Goal: Find specific page/section: Find specific page/section

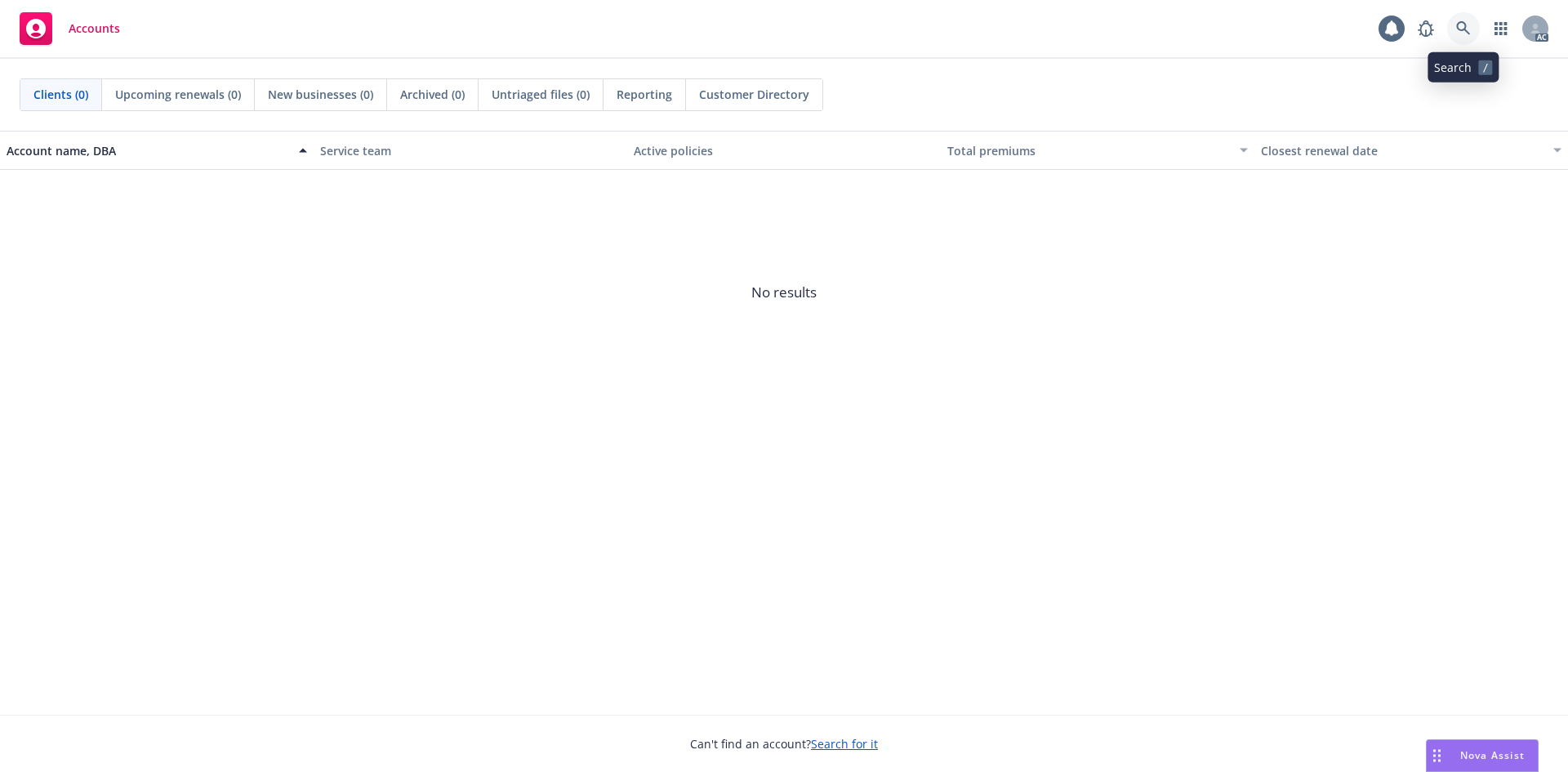
click at [1460, 34] on icon at bounding box center [1464, 29] width 14 height 14
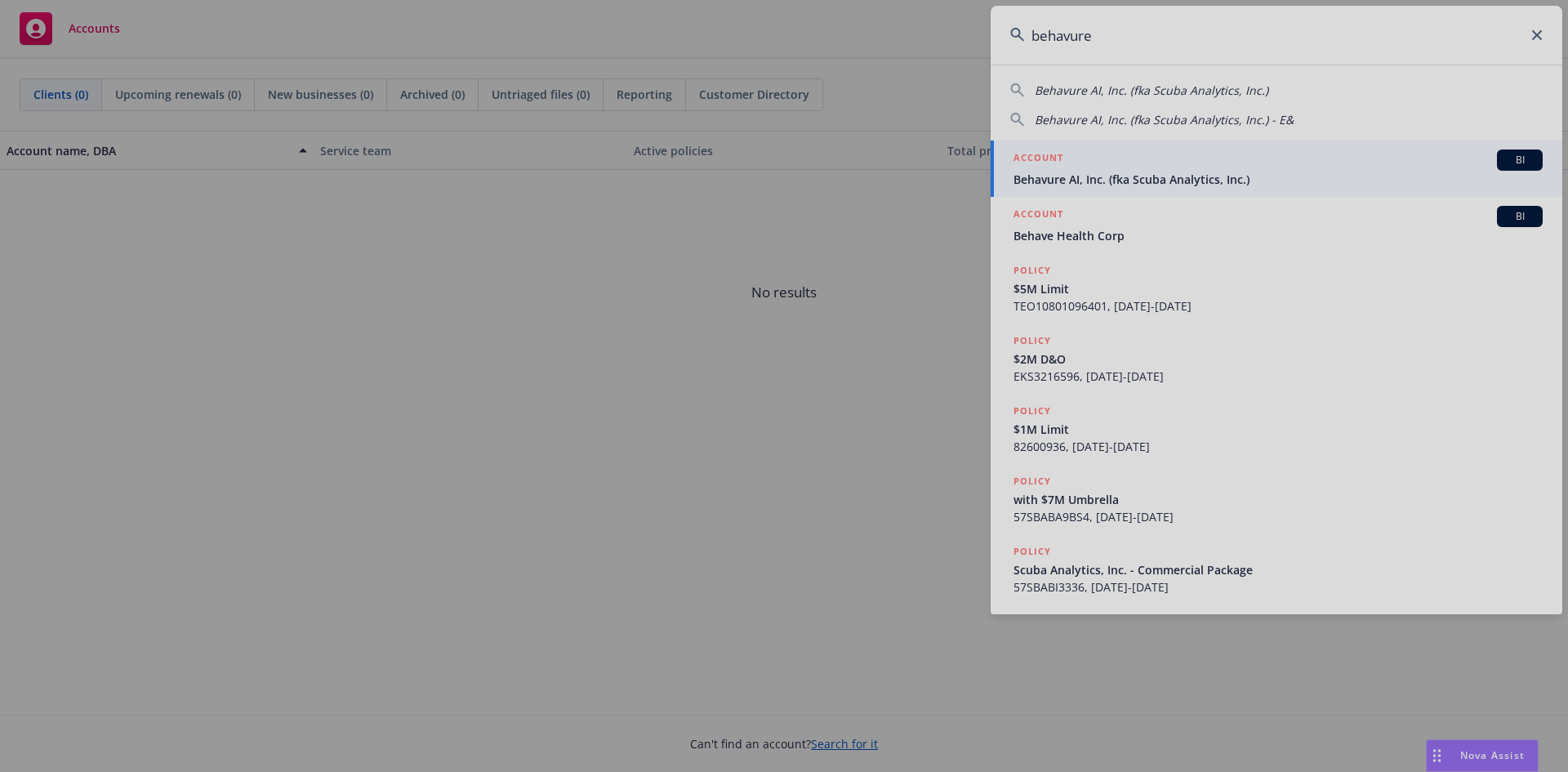
type input "behavure"
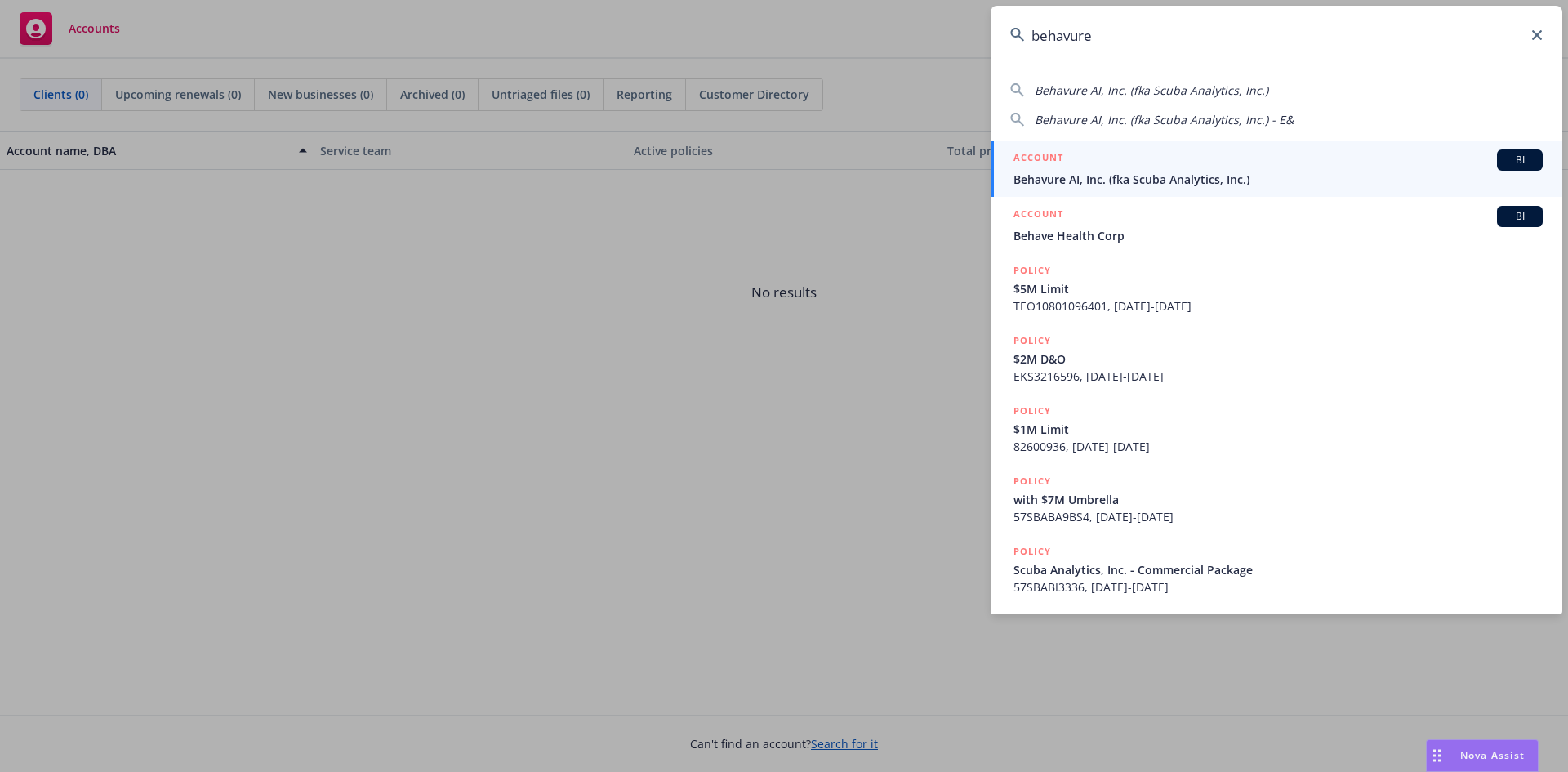
click at [1106, 188] on link "ACCOUNT BI Behavure AI, Inc. (fka Scuba Analytics, Inc.)" at bounding box center [1276, 168] width 572 height 57
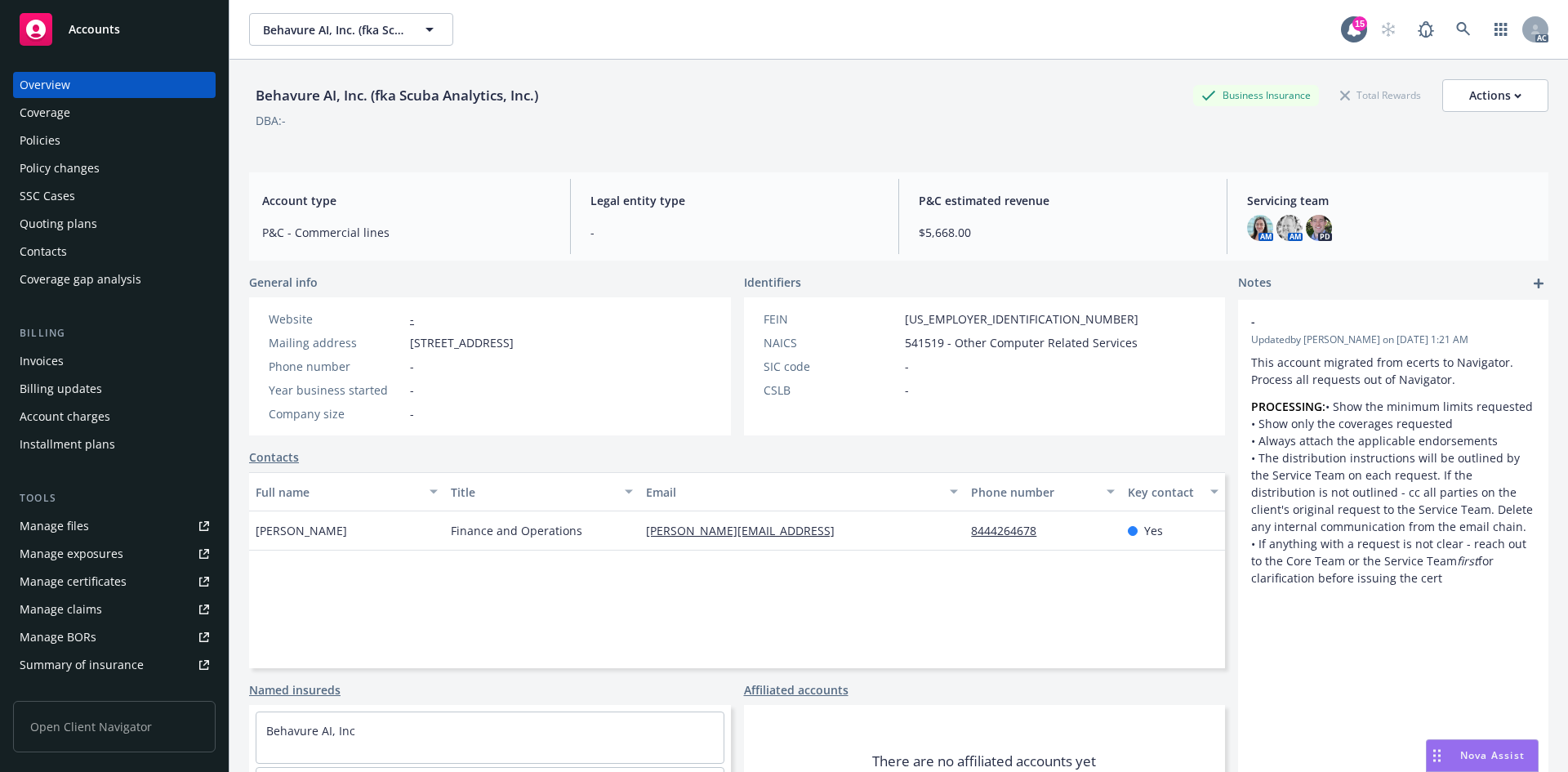
click at [92, 348] on div "Invoices" at bounding box center [114, 360] width 189 height 26
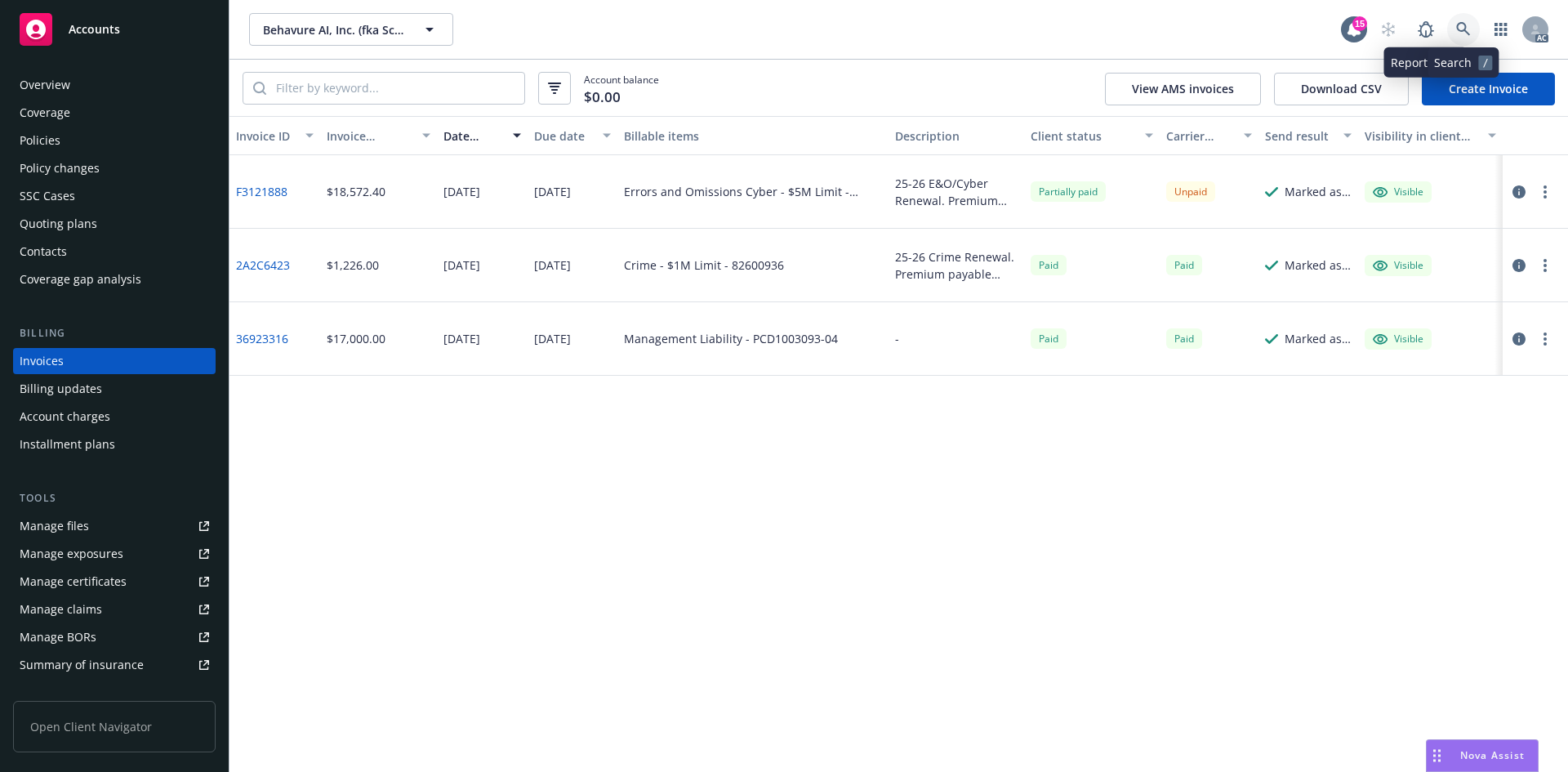
click at [1455, 24] on link at bounding box center [1464, 30] width 32 height 32
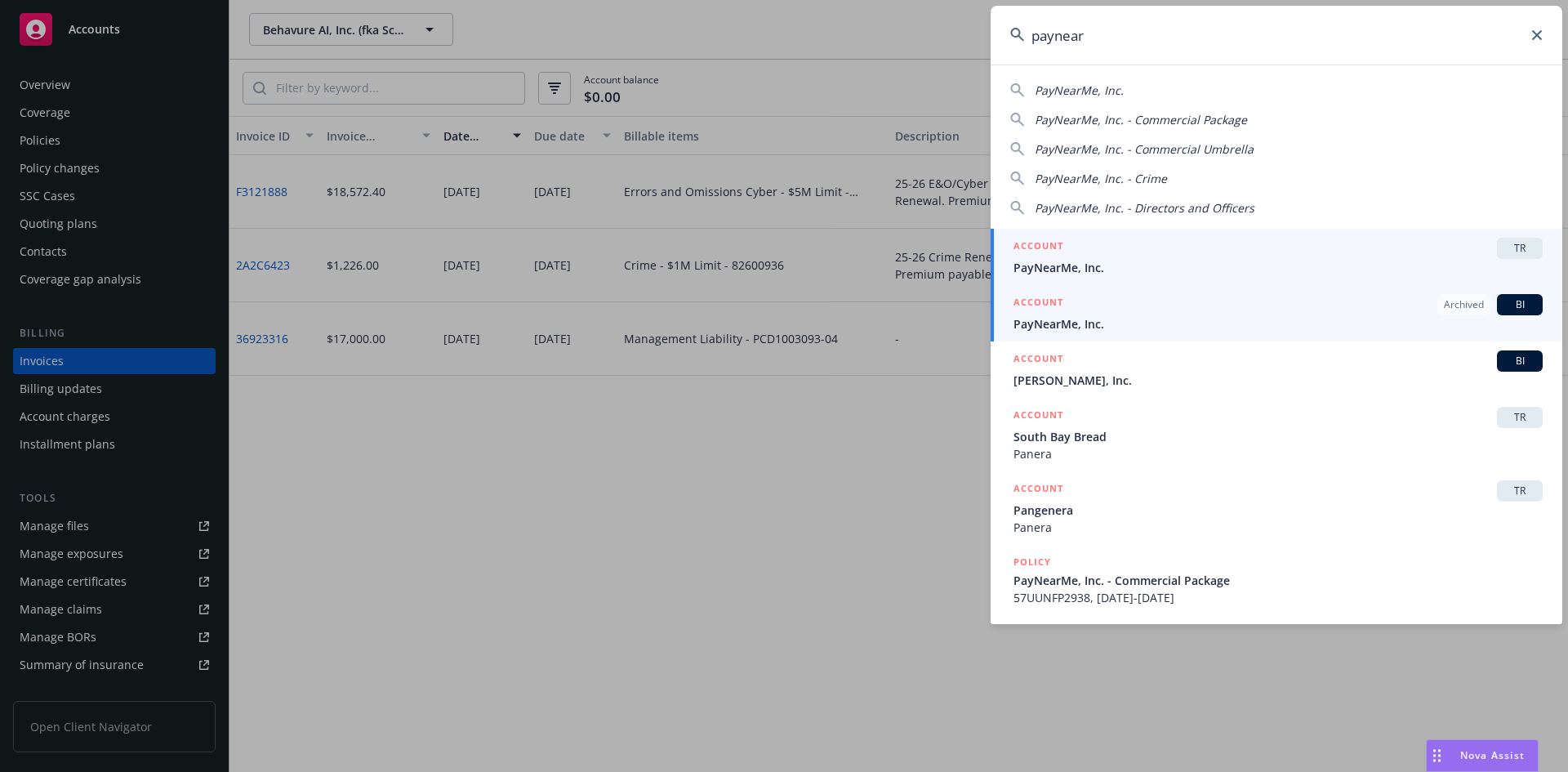
type input "paynear"
click at [1097, 312] on div "ACCOUNT Archived BI" at bounding box center [1279, 304] width 530 height 22
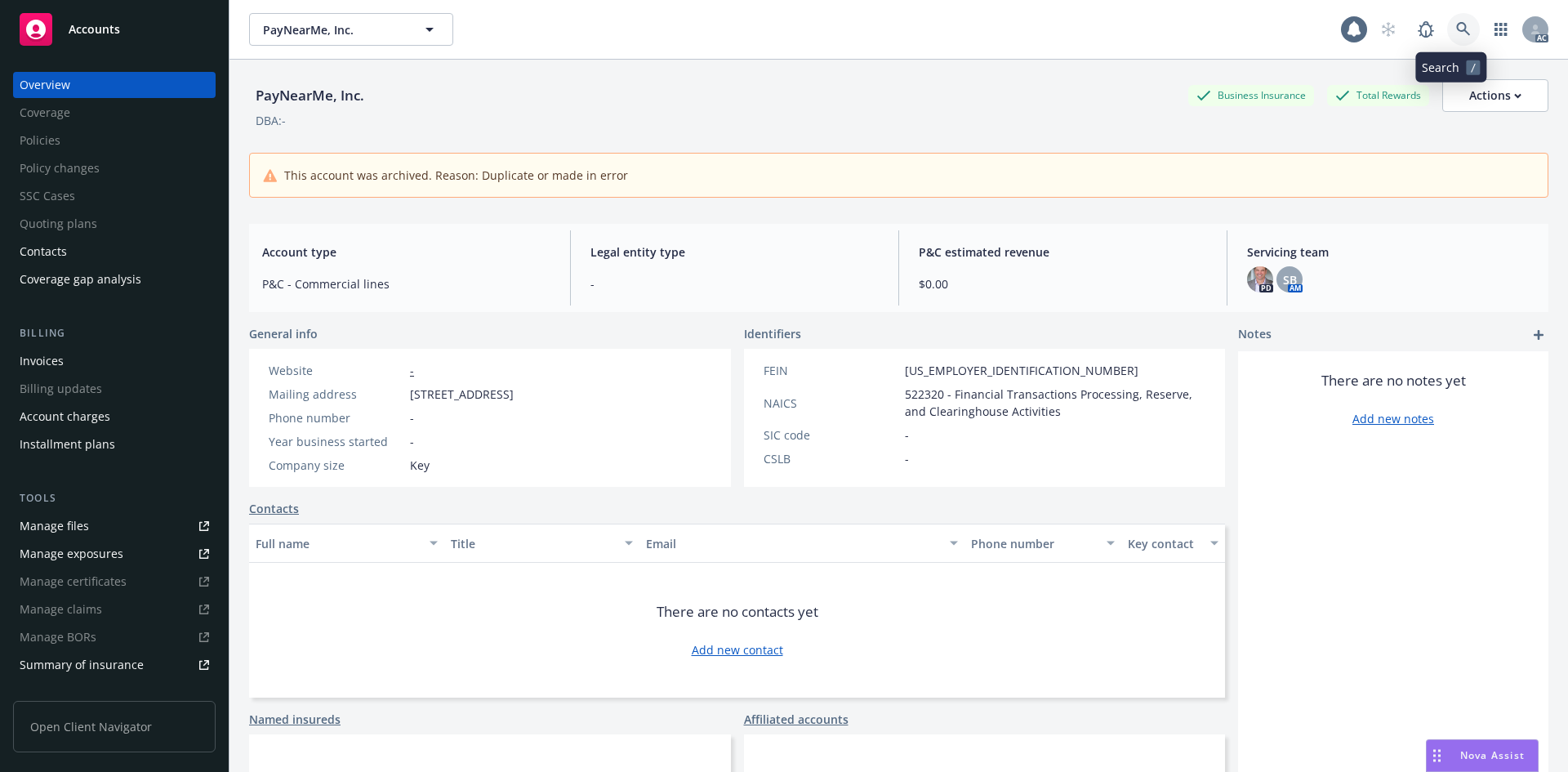
click at [1456, 28] on icon at bounding box center [1463, 28] width 14 height 14
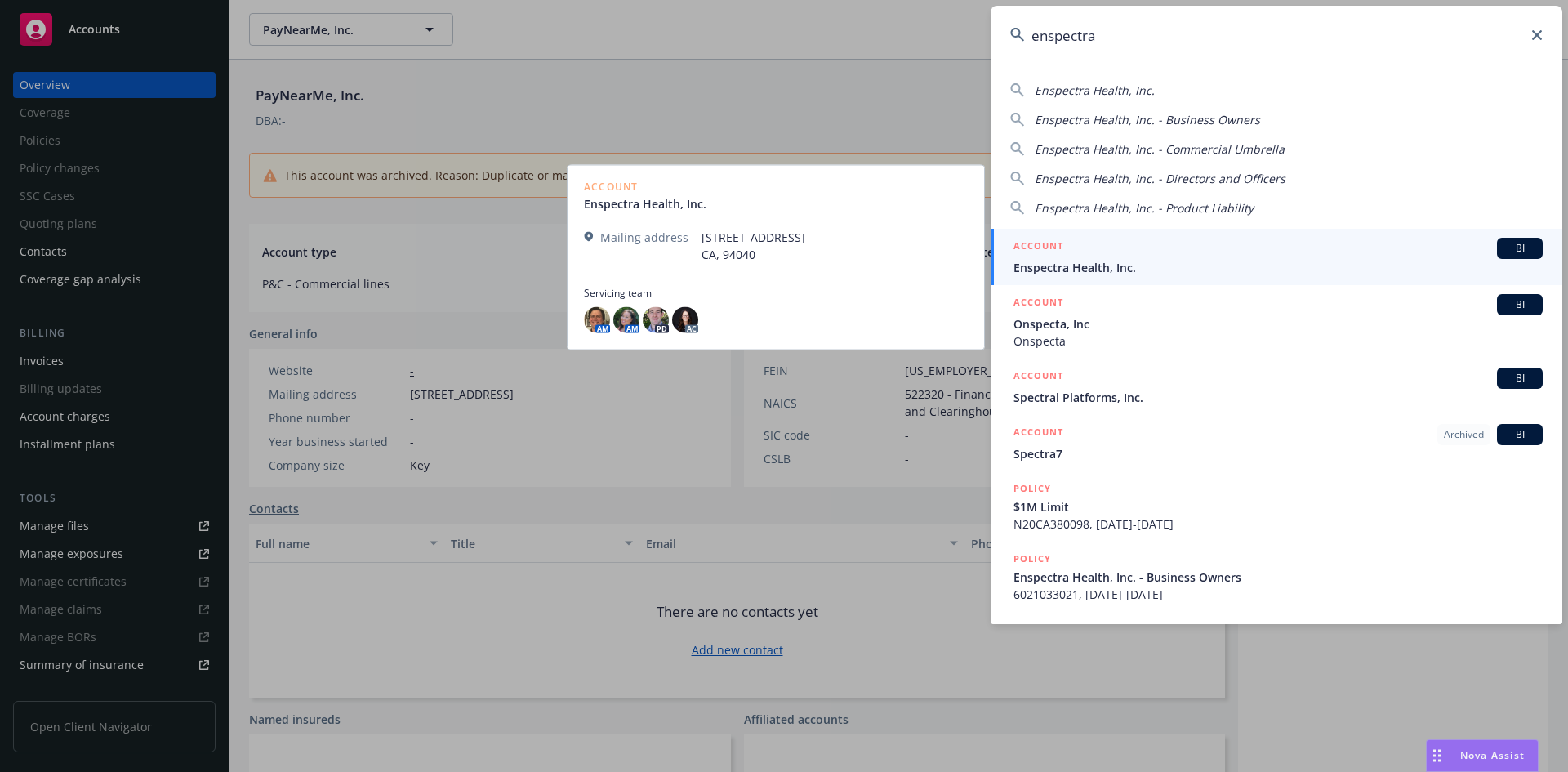
type input "enspectra"
click at [1112, 273] on span "Enspectra Health, Inc." at bounding box center [1279, 267] width 530 height 17
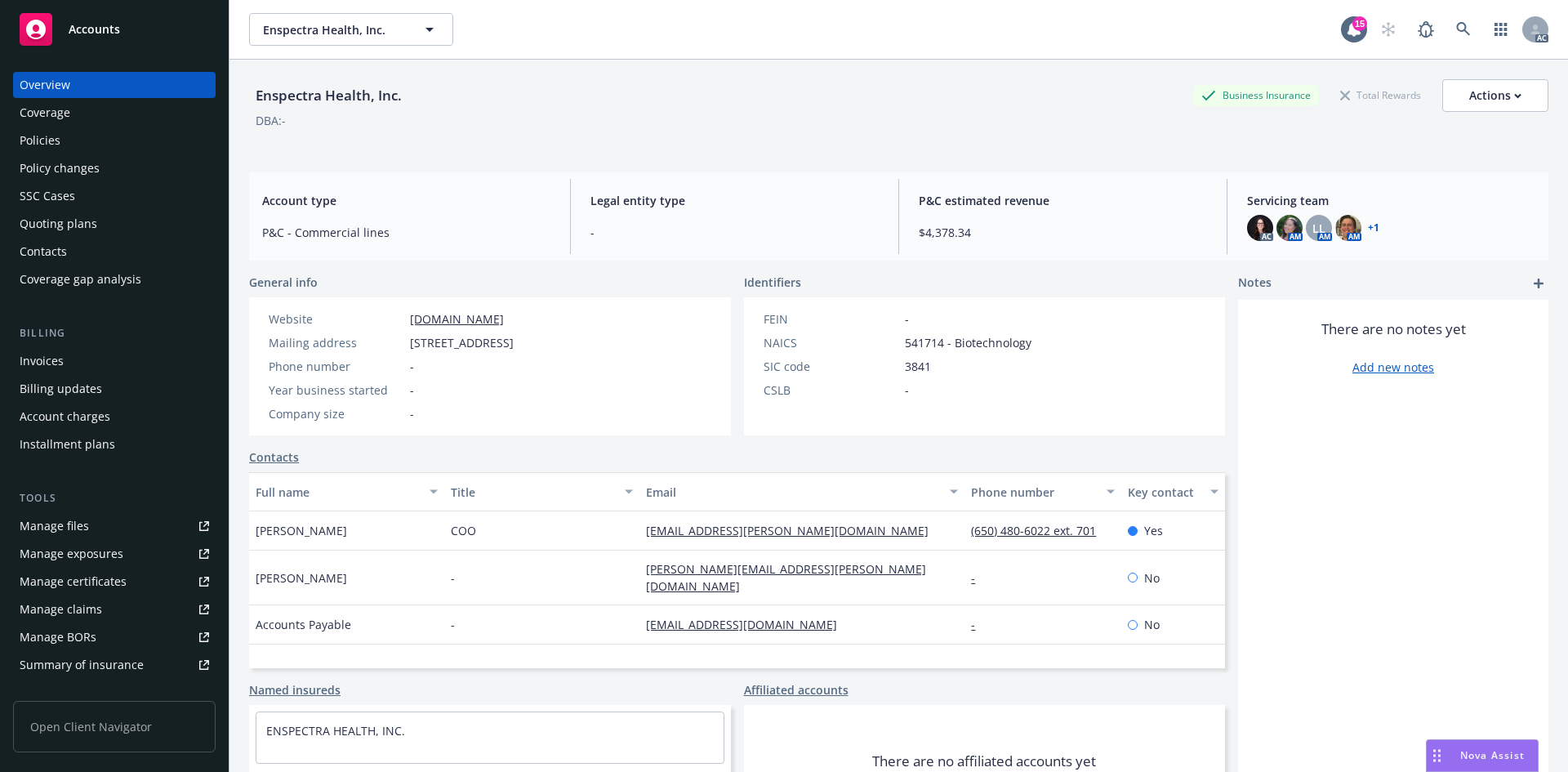
click at [84, 367] on div "Invoices" at bounding box center [114, 360] width 189 height 26
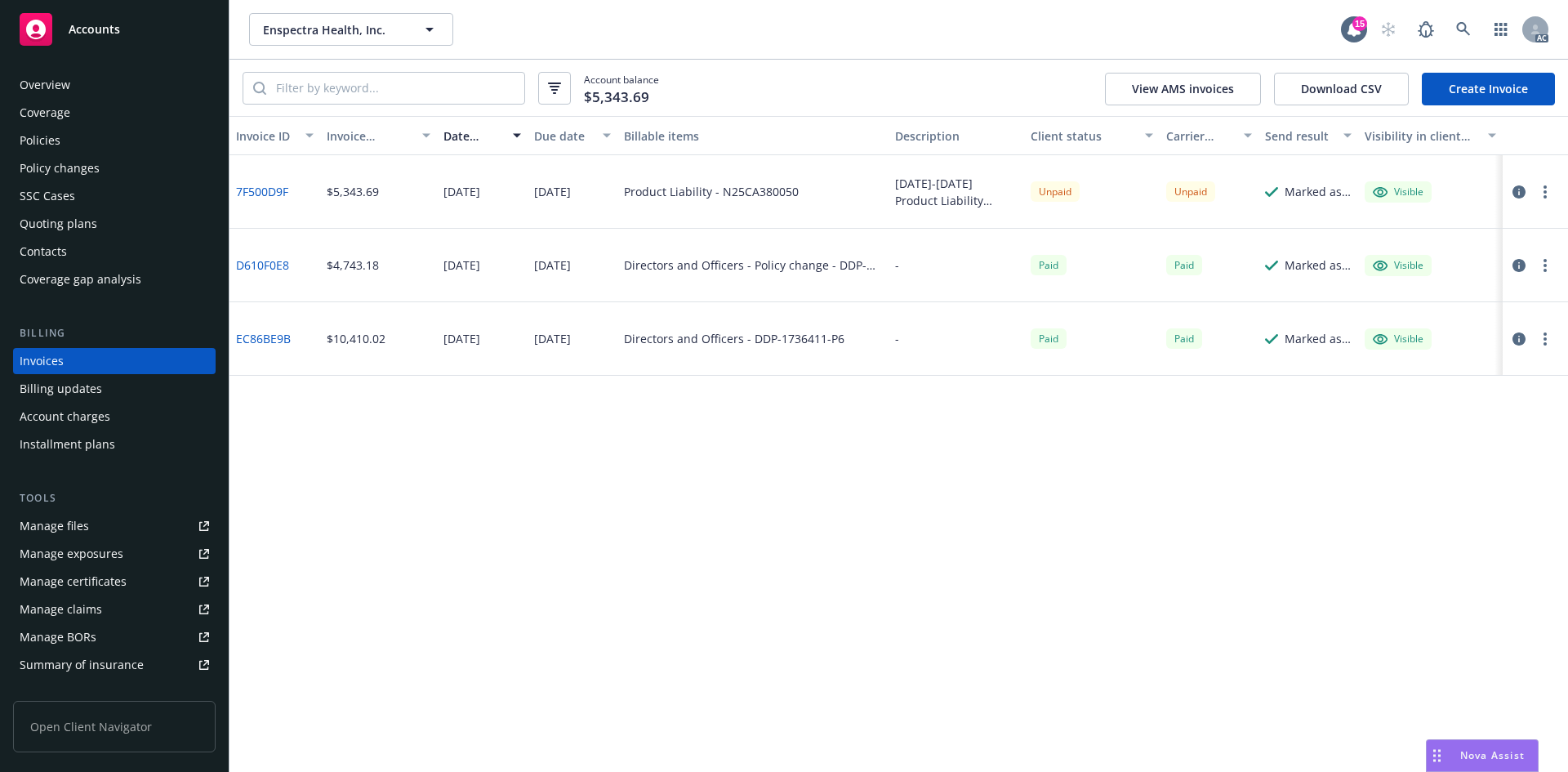
click at [1446, 29] on div "AC" at bounding box center [1461, 30] width 177 height 32
click at [1453, 25] on link at bounding box center [1464, 30] width 32 height 32
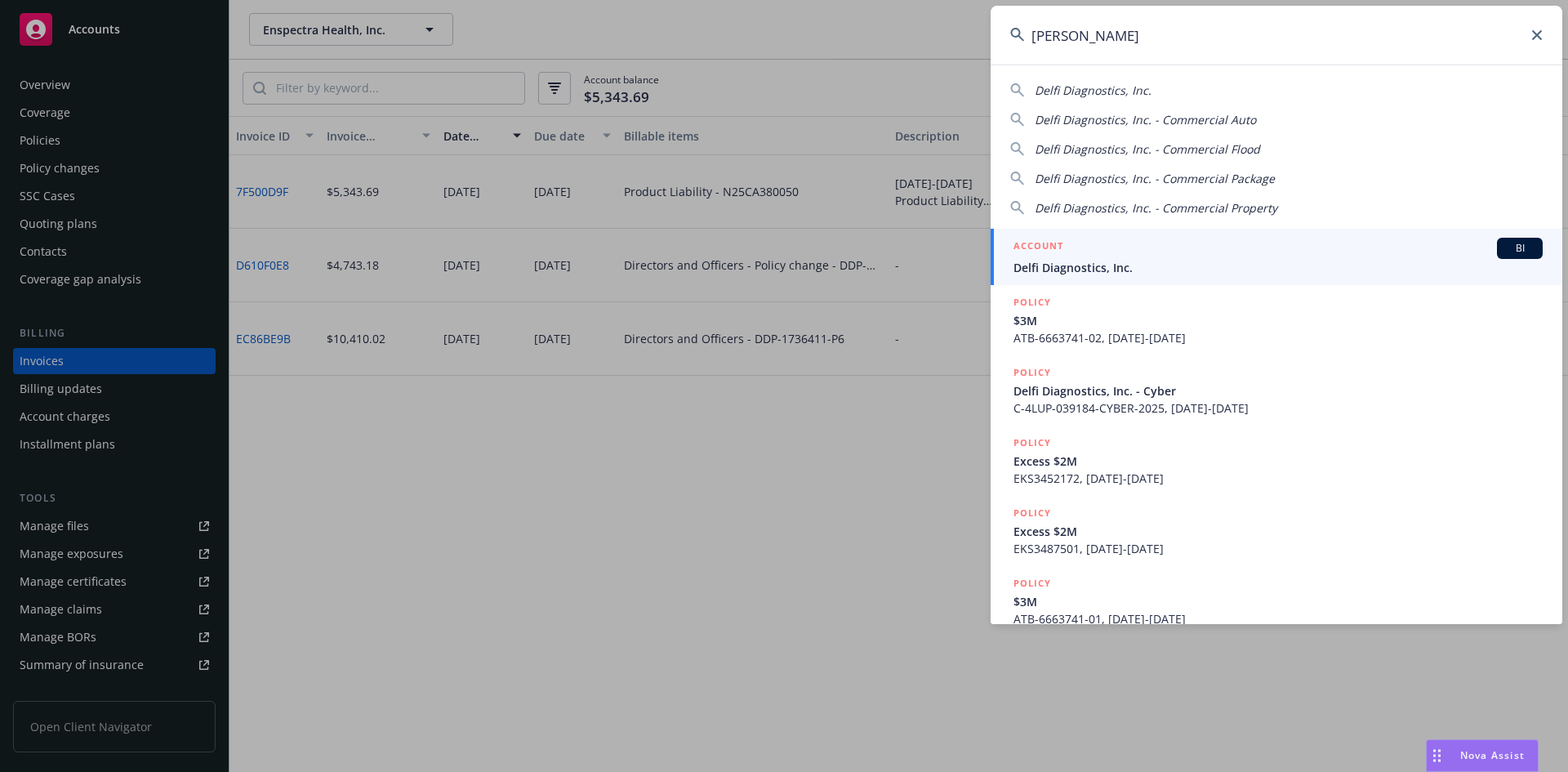
type input "[PERSON_NAME]"
click at [1091, 259] on span "Delfi Diagnostics, Inc." at bounding box center [1279, 267] width 530 height 17
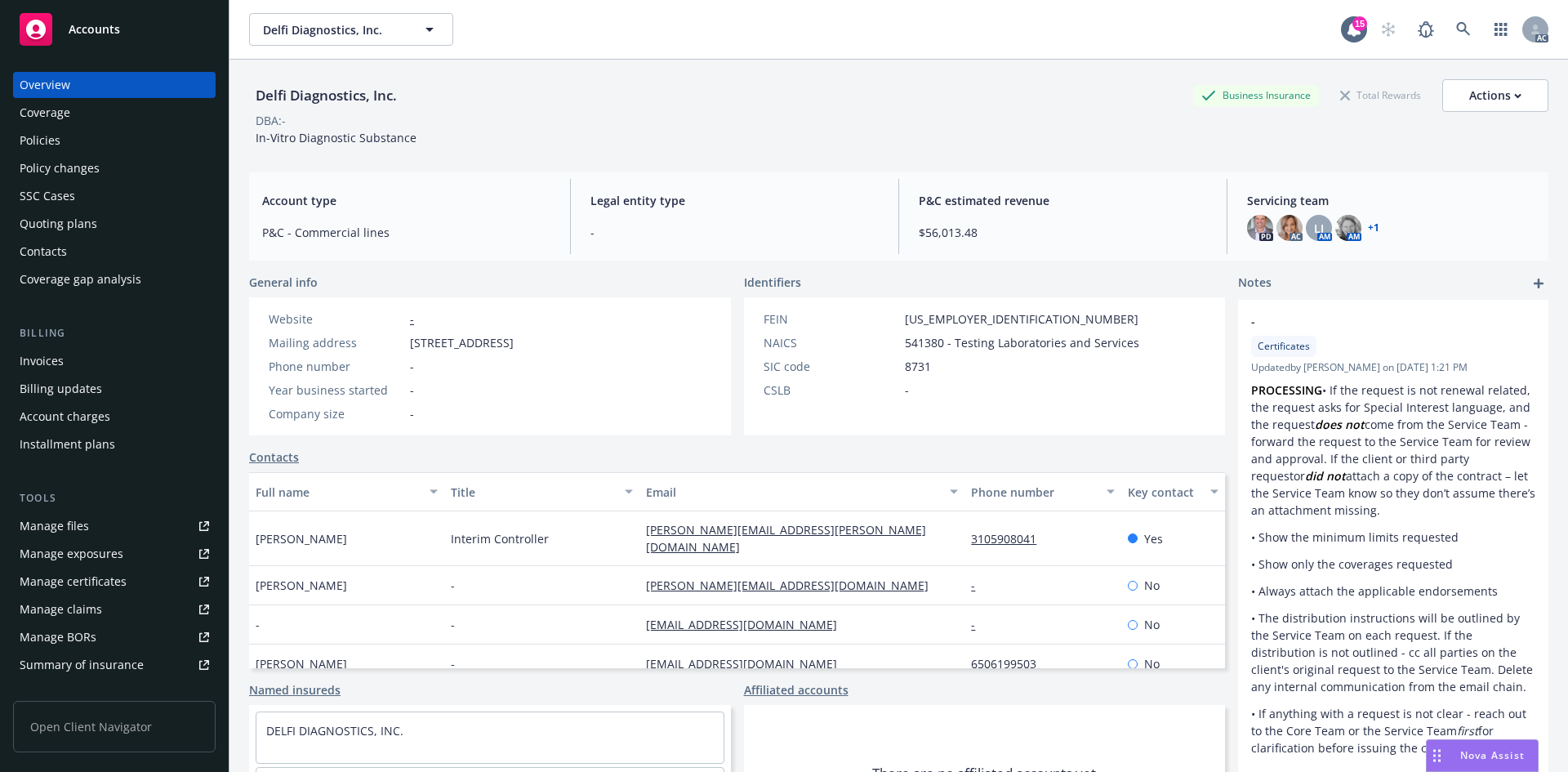
click at [125, 360] on div "Invoices" at bounding box center [114, 360] width 189 height 26
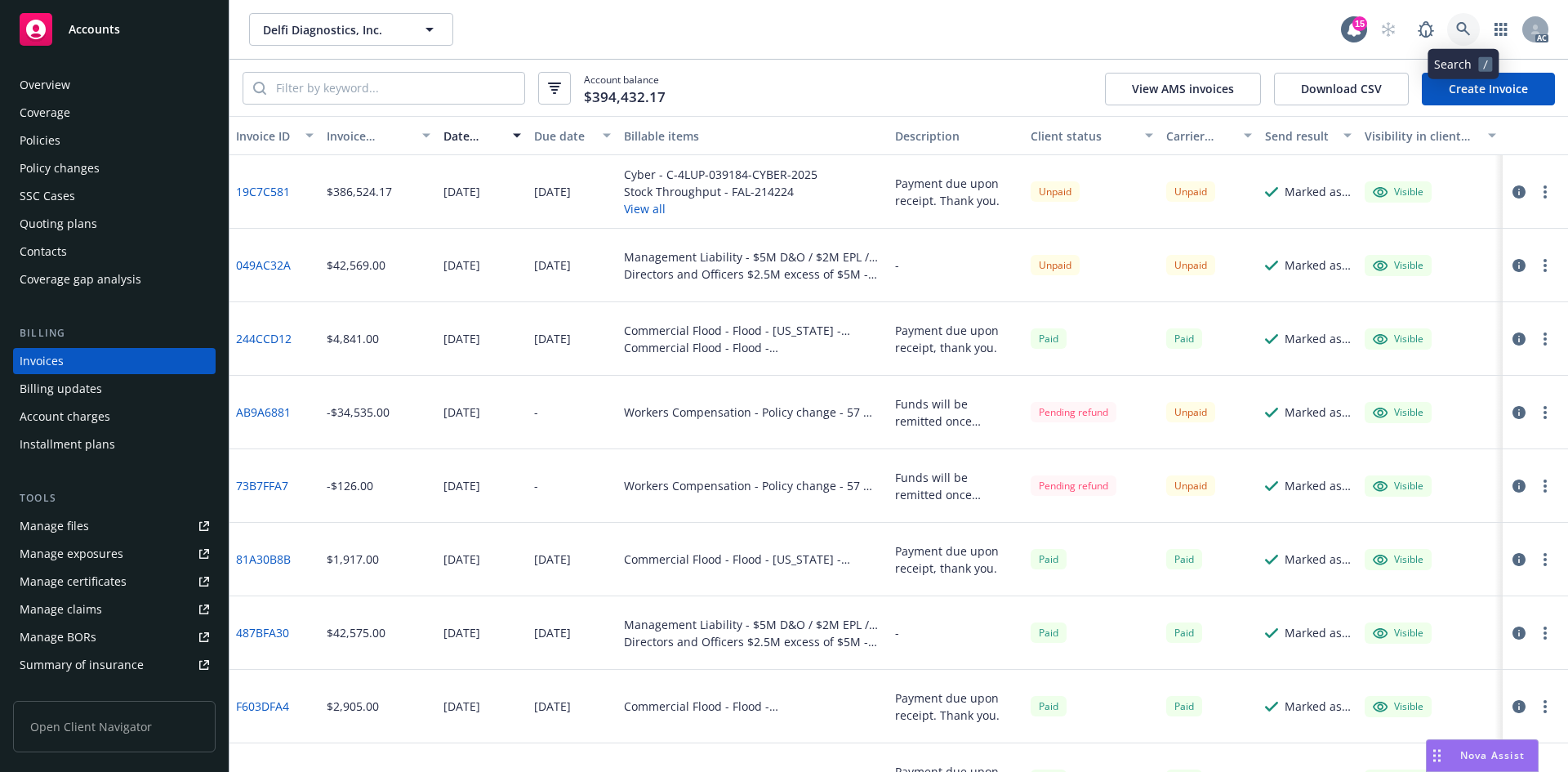
click at [1460, 20] on link at bounding box center [1464, 30] width 32 height 32
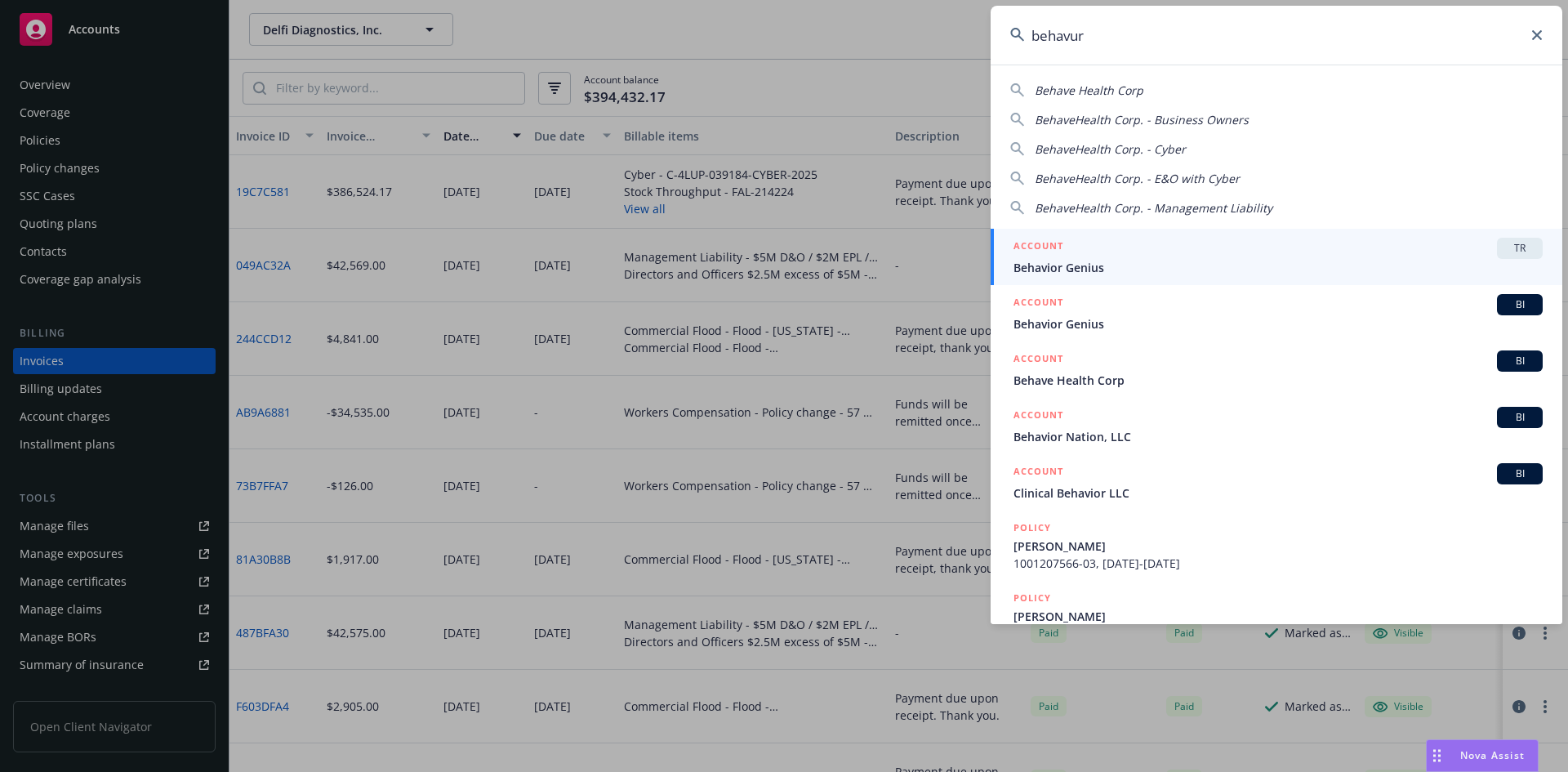
type input "behavure"
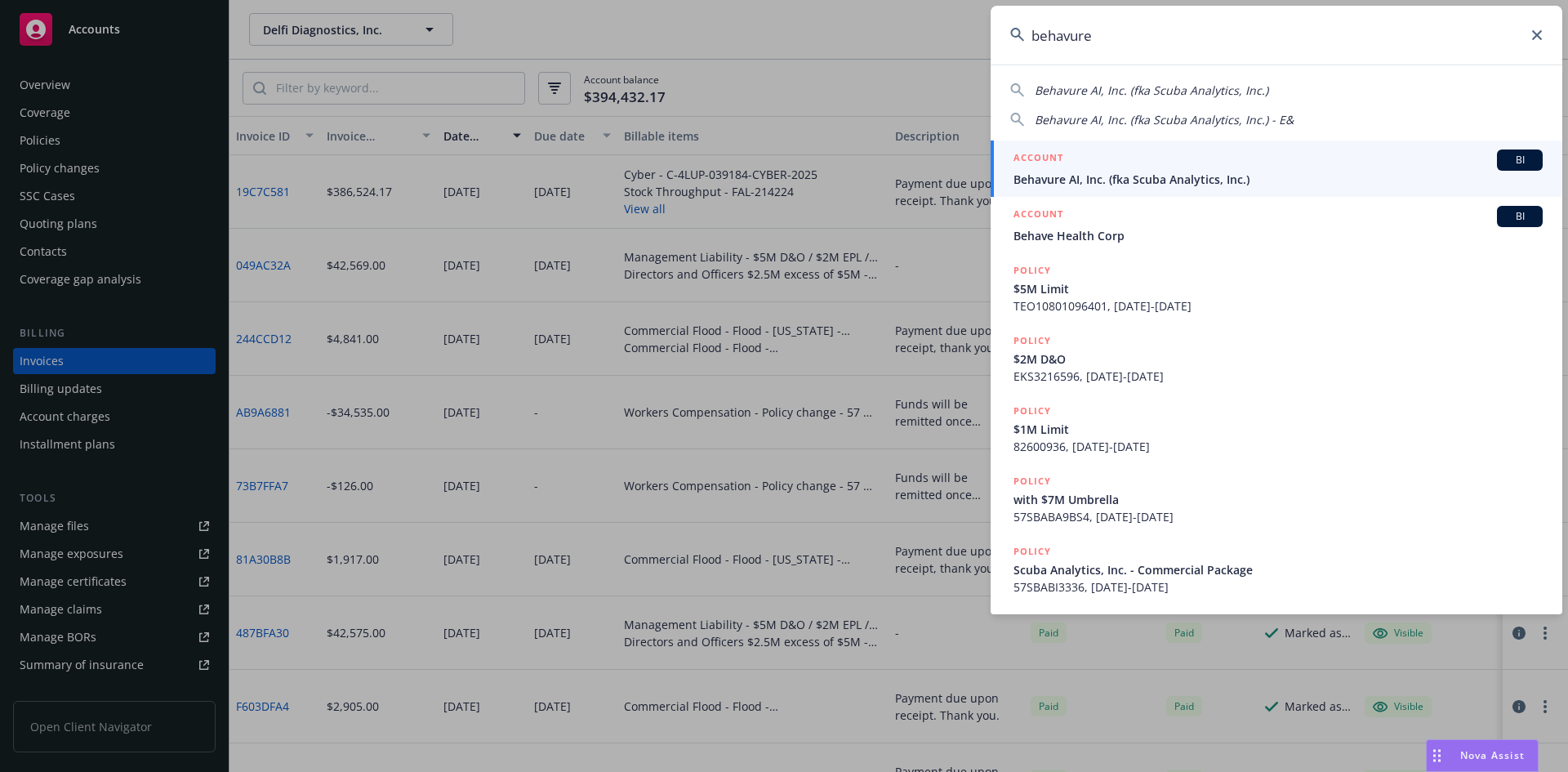
drag, startPoint x: 1110, startPoint y: 52, endPoint x: 1018, endPoint y: 50, distance: 92.0
click at [1018, 50] on input "behavure" at bounding box center [1276, 34] width 572 height 59
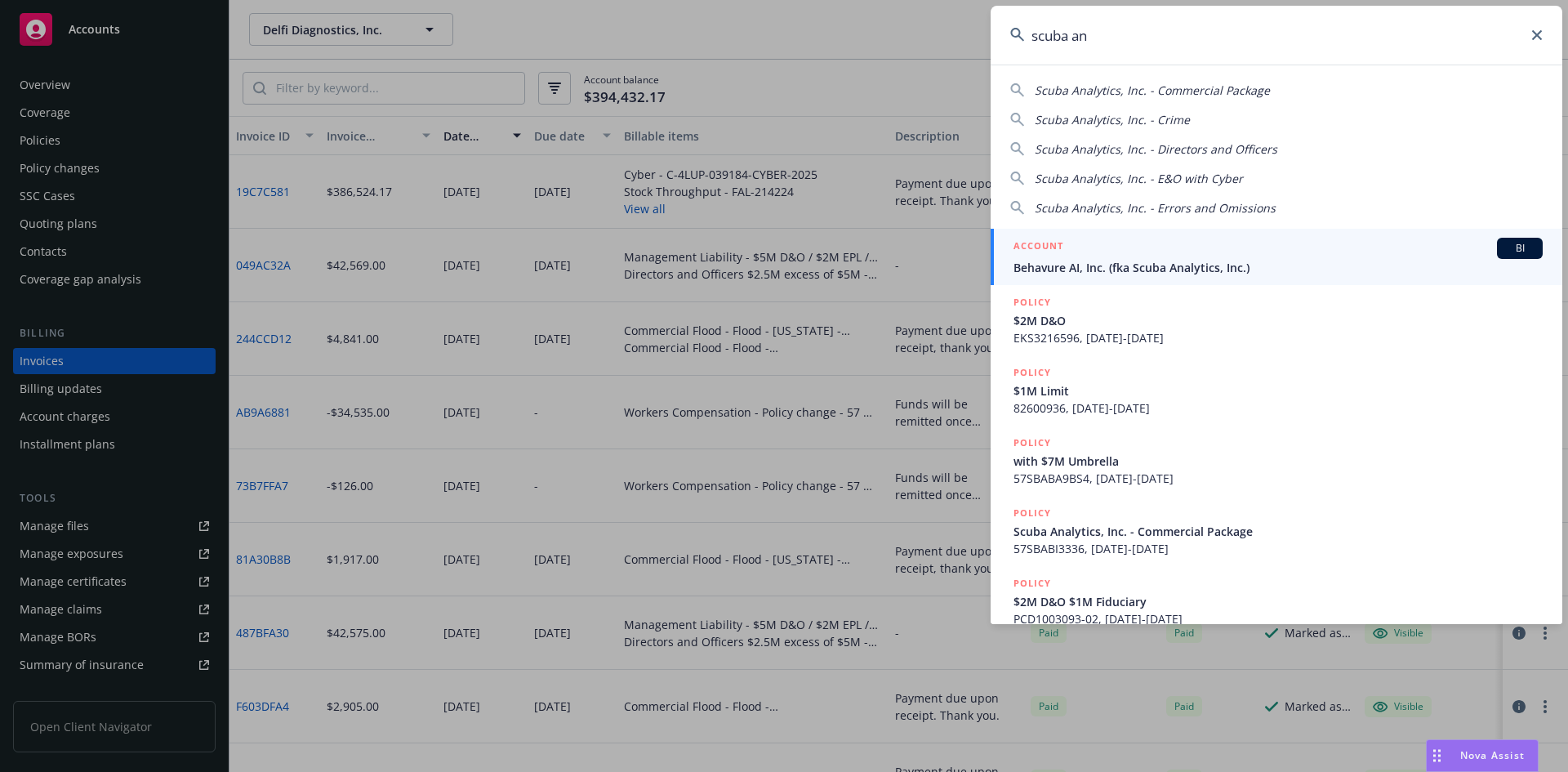
type input "scuba an"
click at [1163, 267] on span "Behavure AI, Inc. (fka Scuba Analytics, Inc.)" at bounding box center [1279, 267] width 530 height 17
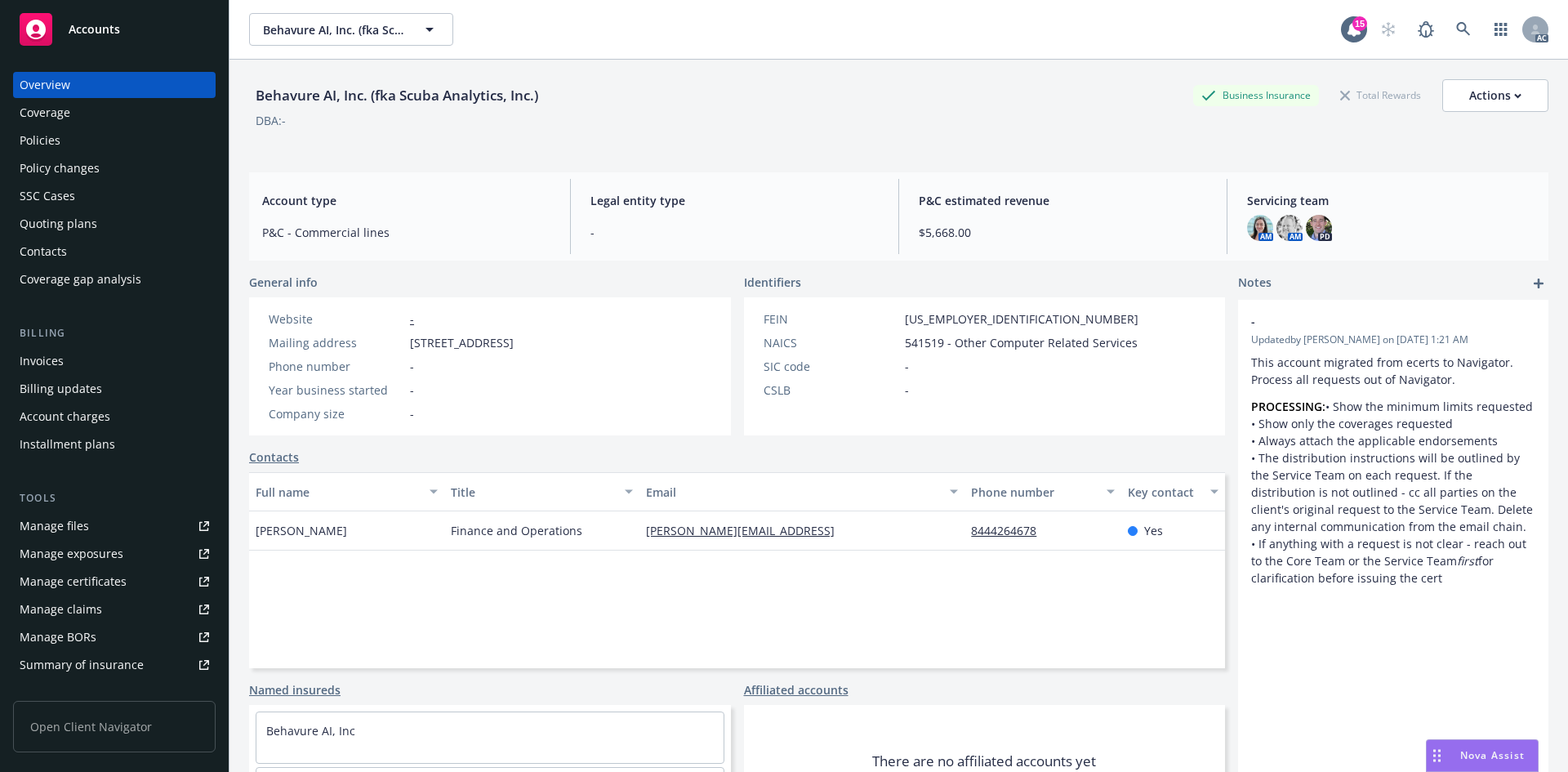
click at [87, 347] on div "Billing Invoices Billing updates Account charges Installment plans" at bounding box center [114, 391] width 203 height 132
click at [87, 352] on div "Invoices" at bounding box center [114, 360] width 189 height 26
